Goal: Transaction & Acquisition: Register for event/course

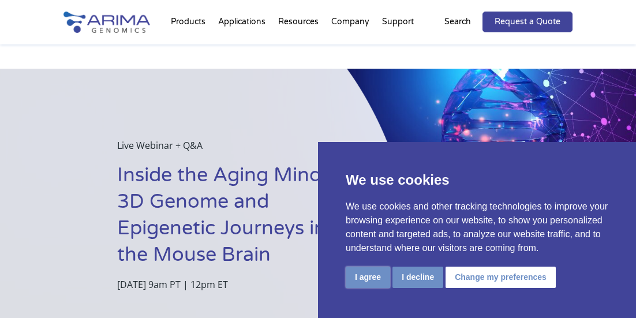
click at [379, 277] on button "I agree" at bounding box center [368, 277] width 44 height 21
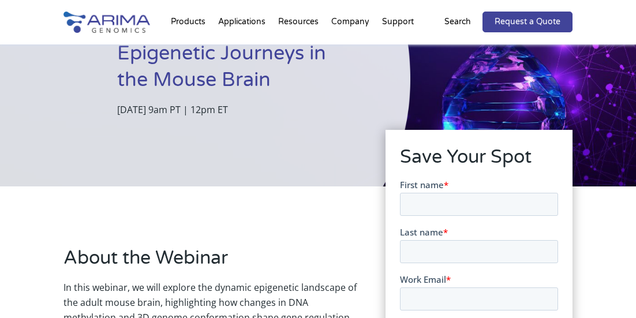
scroll to position [179, 0]
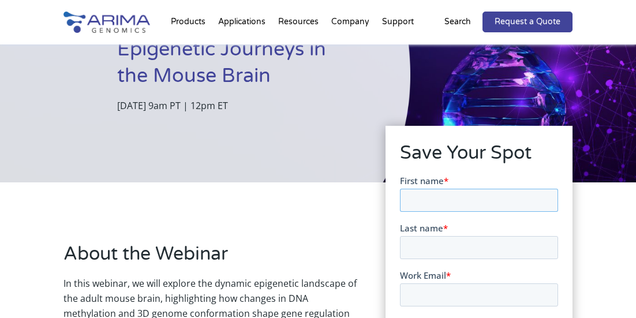
click at [428, 197] on input "First name *" at bounding box center [479, 199] width 158 height 23
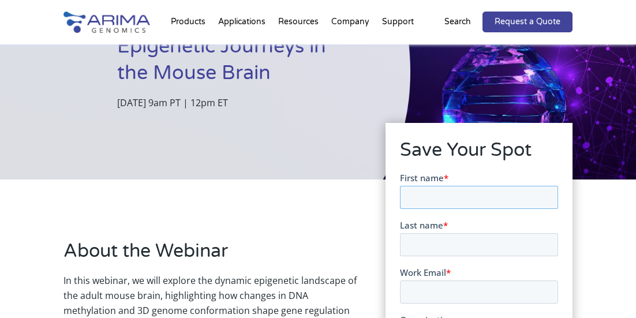
type input "Tian"
click at [443, 242] on input "Last name *" at bounding box center [479, 244] width 158 height 23
type input "Lu"
click at [433, 290] on input "Work Email *" at bounding box center [479, 291] width 158 height 23
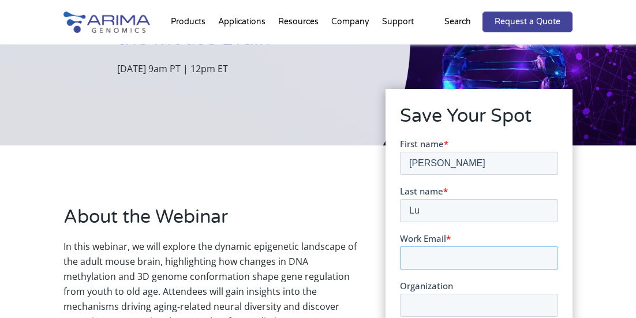
scroll to position [221, 0]
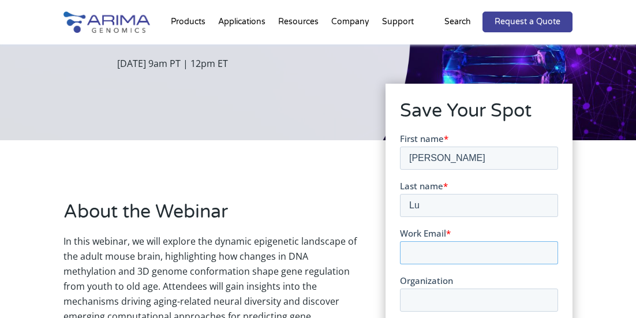
type input "tilu@salk.edu"
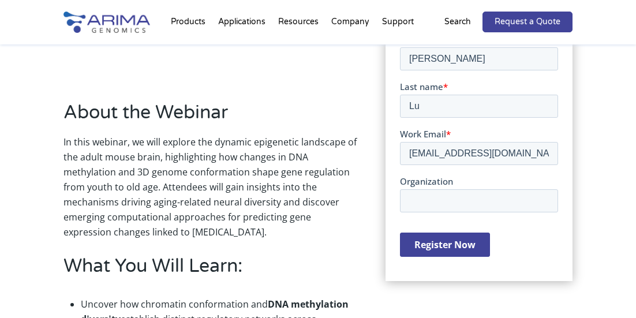
scroll to position [338, 0]
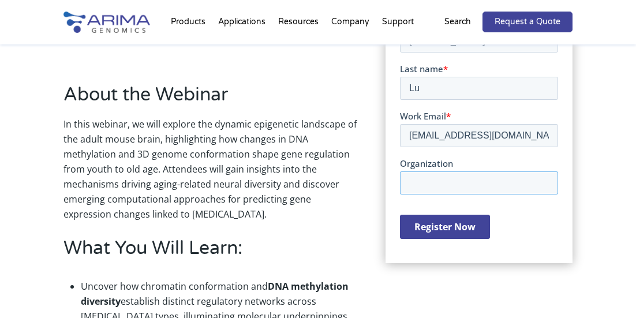
click at [420, 184] on input "Organization" at bounding box center [479, 182] width 158 height 23
type input "Salk institute"
click at [460, 230] on input "Register Now" at bounding box center [445, 226] width 90 height 24
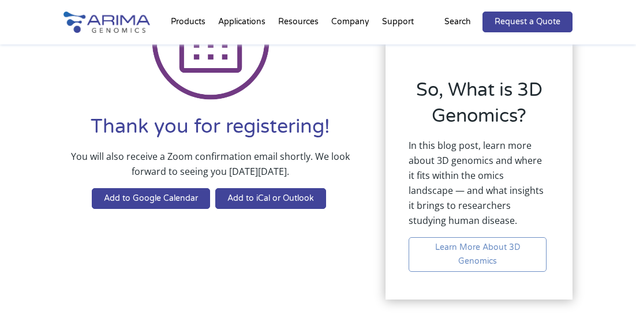
scroll to position [119, 0]
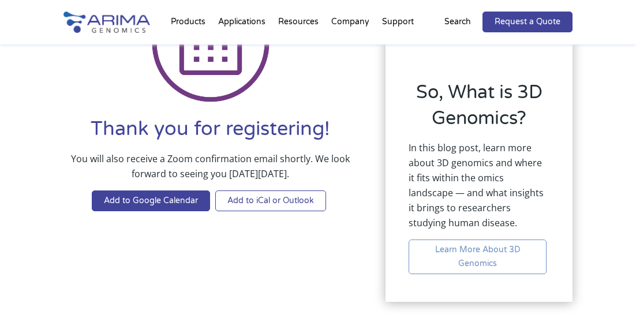
click at [254, 199] on link "Add to iCal or Outlook" at bounding box center [270, 201] width 111 height 21
